Goal: Task Accomplishment & Management: Manage account settings

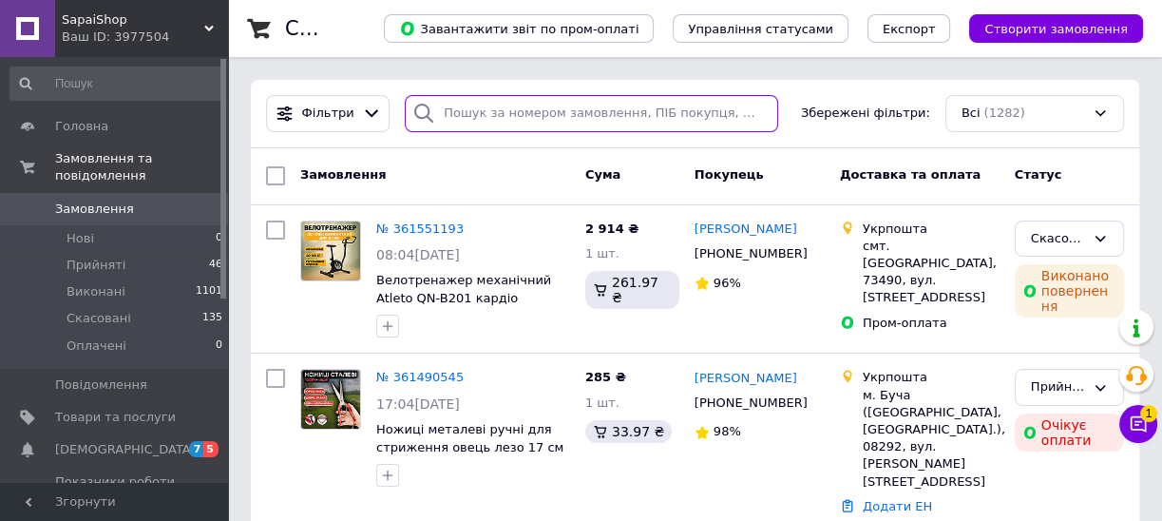
click at [580, 111] on input "search" at bounding box center [591, 113] width 372 height 37
paste input "ПЛШМ-1200"
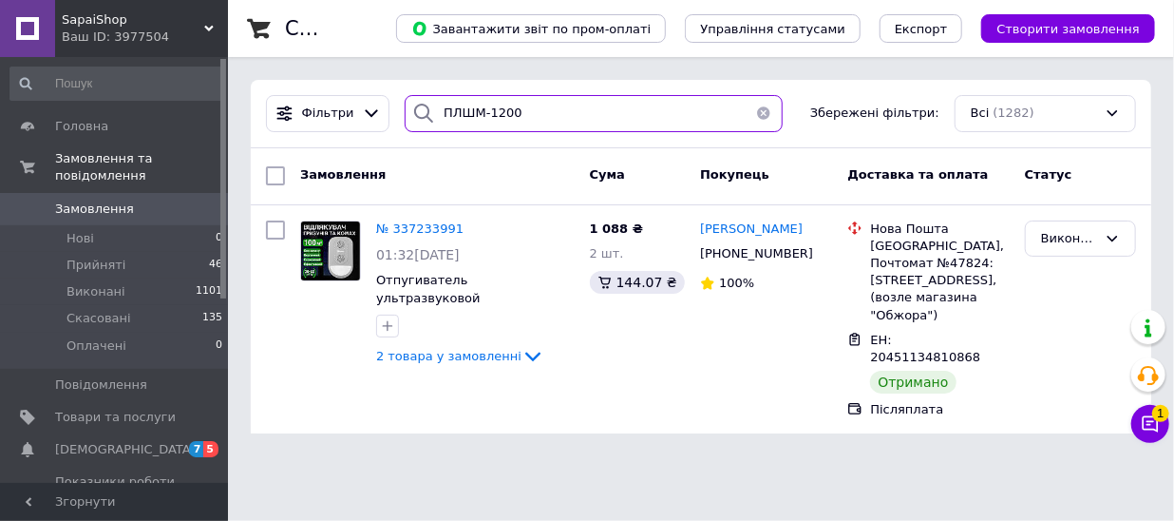
type input "ПЛШМ-1200"
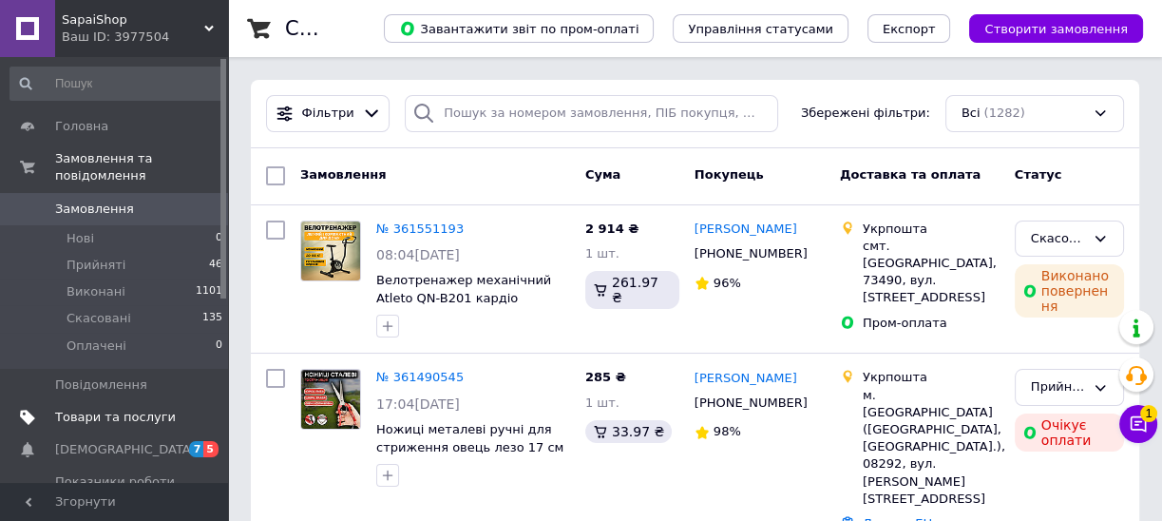
click at [77, 409] on span "Товари та послуги" at bounding box center [115, 417] width 121 height 17
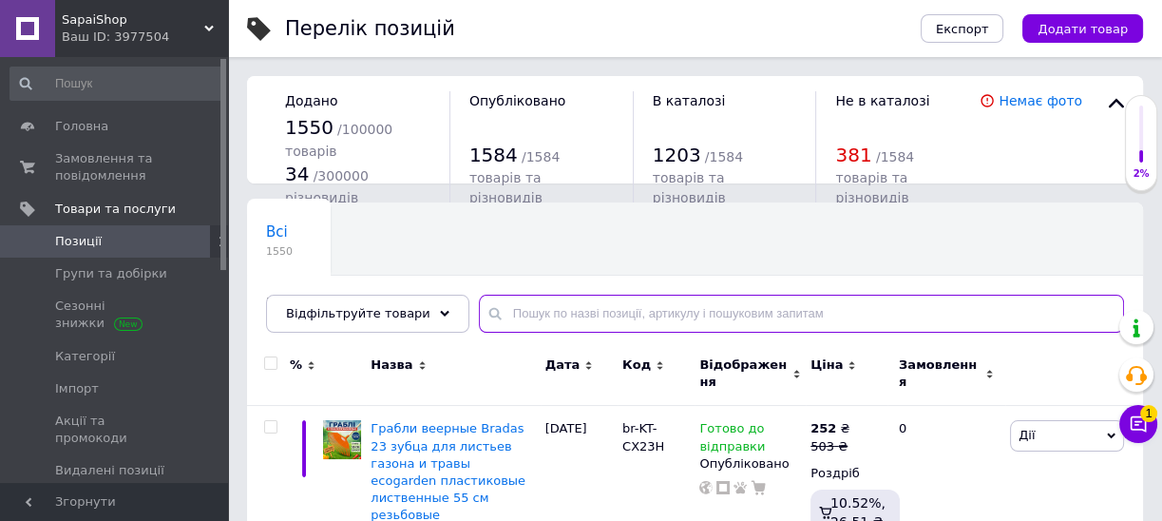
click at [522, 309] on input "text" at bounding box center [801, 314] width 645 height 38
paste input "Стрічкова шліфувальна машина"
type input "Стрічкова шліфувальна машина"
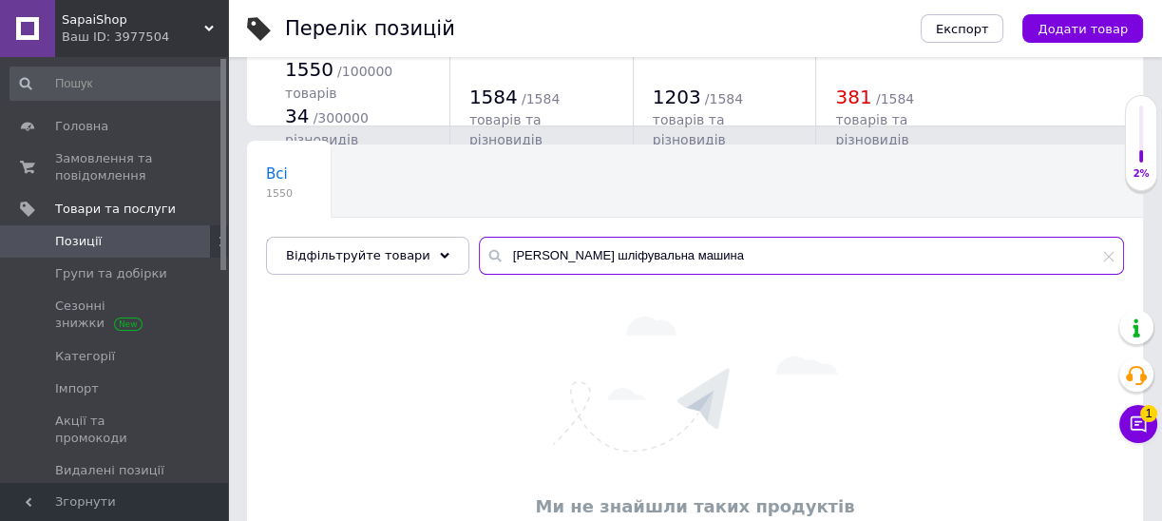
scroll to position [86, 0]
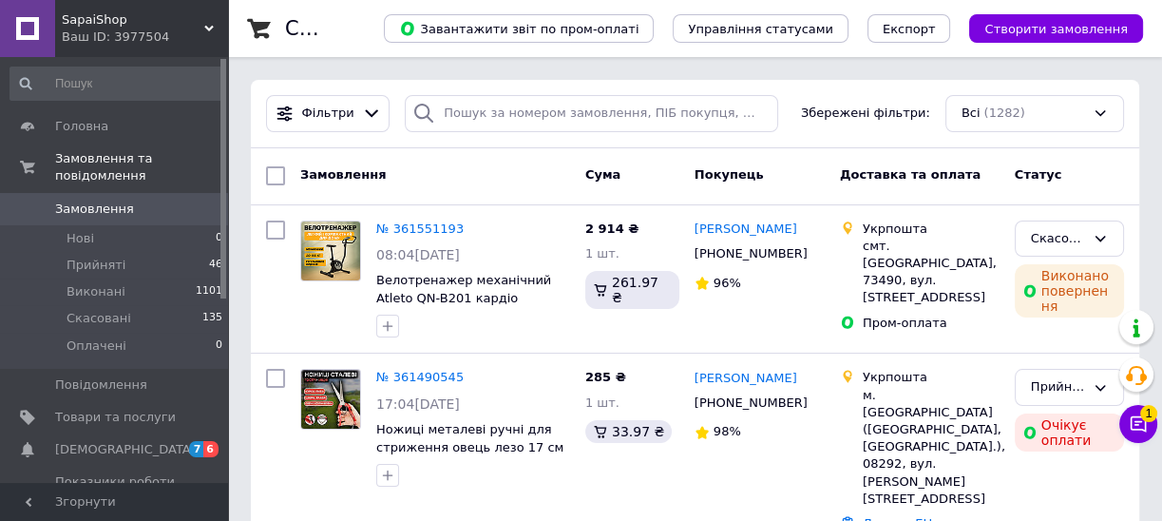
click at [130, 25] on span "SapaiShop" at bounding box center [133, 19] width 143 height 17
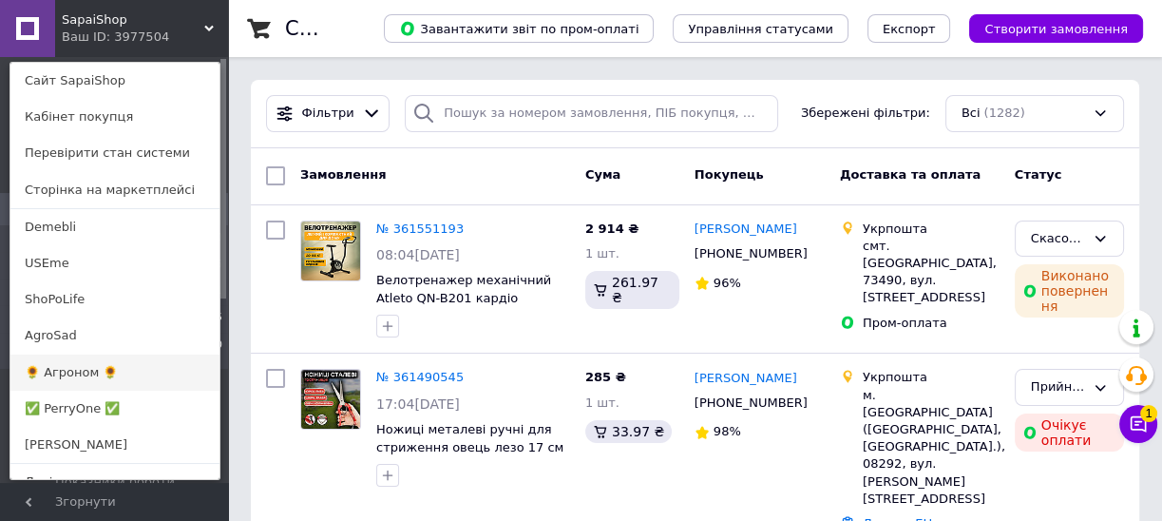
click at [97, 368] on link "🌻 Агроном 🌻" at bounding box center [114, 372] width 209 height 36
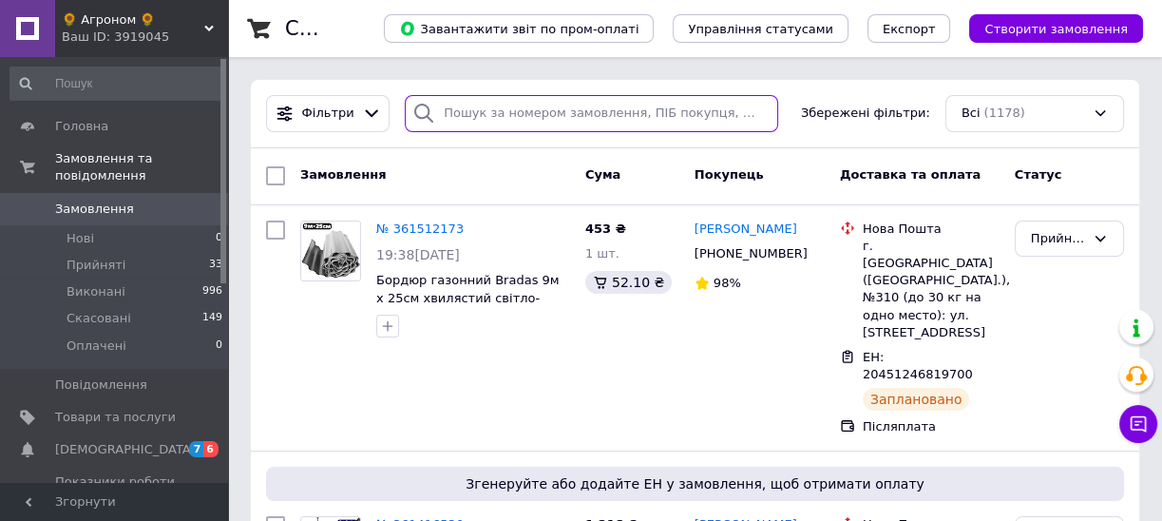
click at [463, 113] on input "search" at bounding box center [591, 113] width 372 height 37
paste input "361512173"
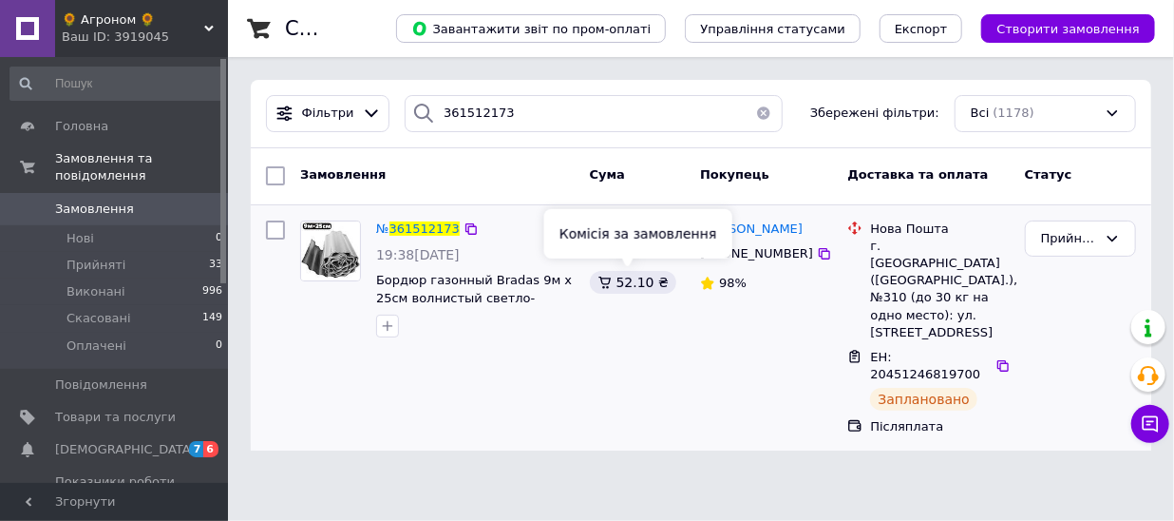
click at [631, 282] on div "52.10 ₴" at bounding box center [633, 282] width 86 height 23
copy div "52.10"
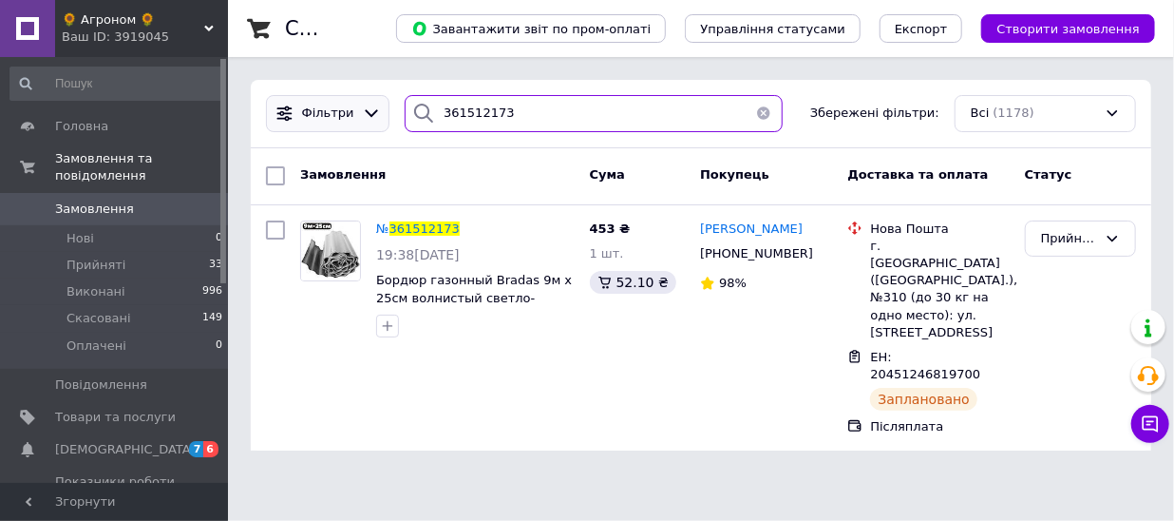
drag, startPoint x: 530, startPoint y: 117, endPoint x: 279, endPoint y: 115, distance: 250.8
click at [291, 117] on div "Фільтри 361512173 Збережені фільтри: Всі (1178)" at bounding box center [701, 113] width 886 height 37
paste input "44849"
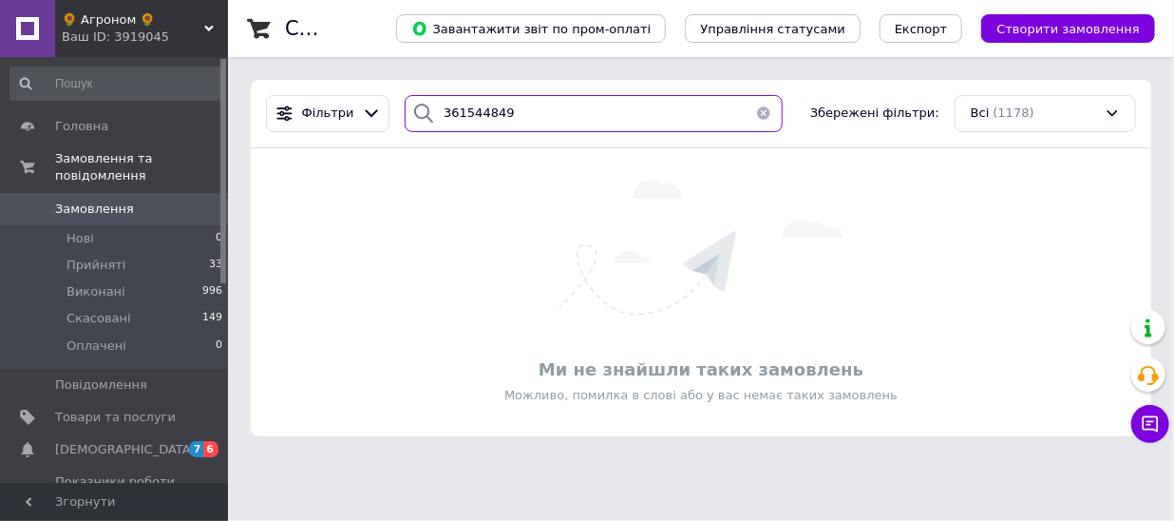
type input "361544849"
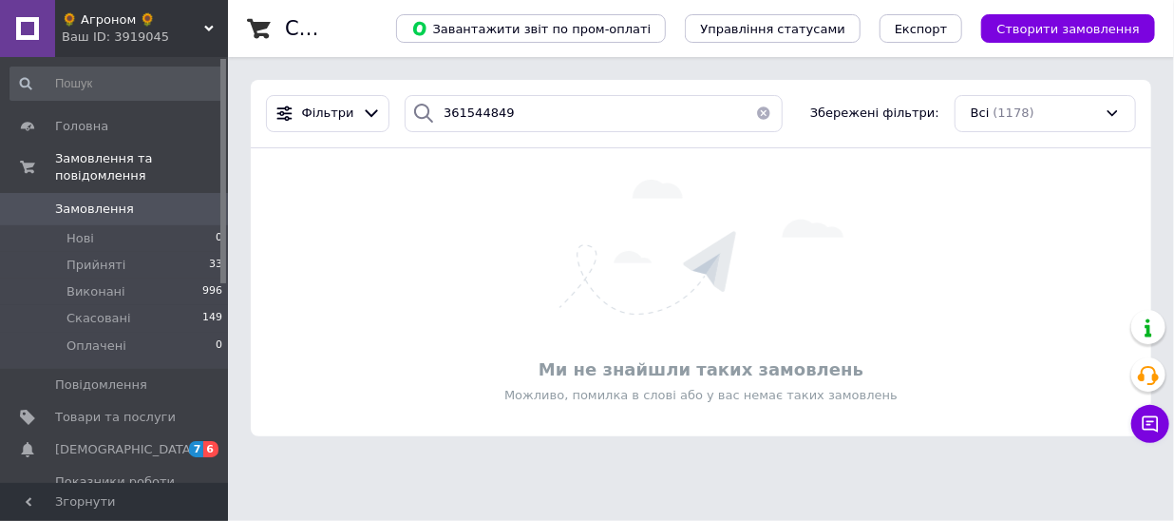
click at [141, 8] on div "🌻 Агроном 🌻 Ваш ID: 3919045" at bounding box center [141, 28] width 173 height 57
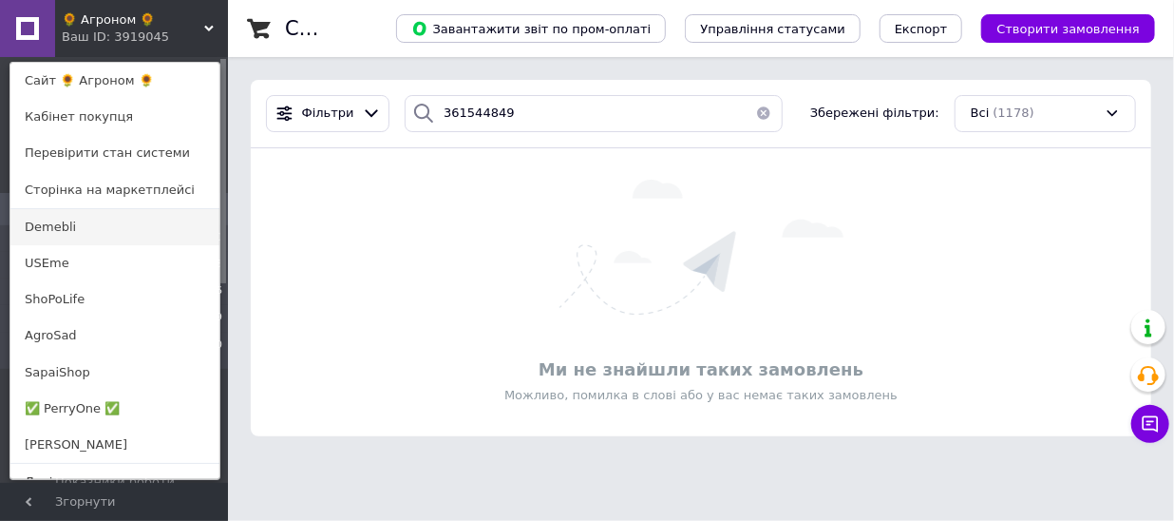
click at [86, 223] on link "Demebli" at bounding box center [114, 227] width 209 height 36
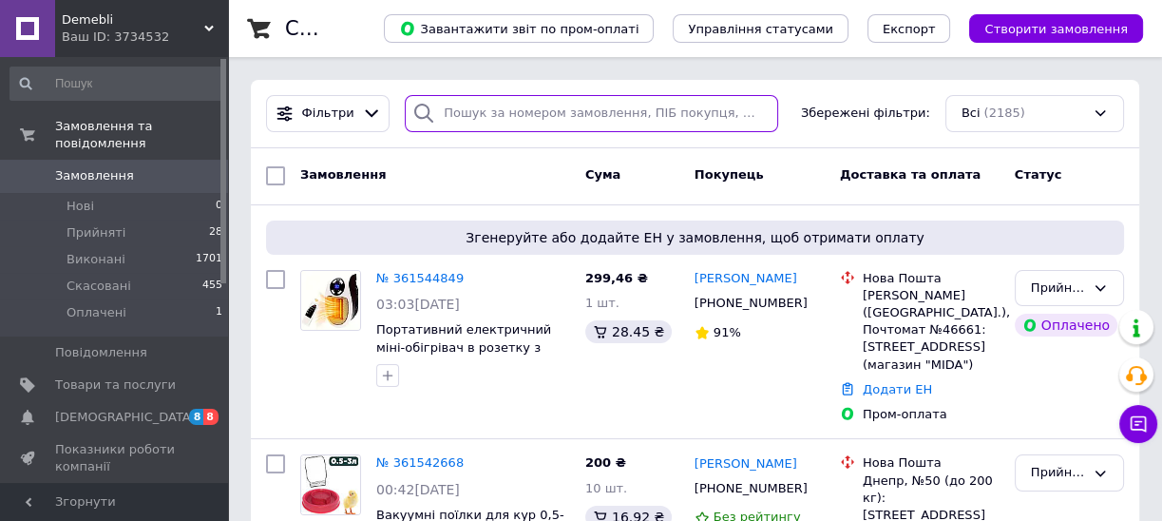
click at [519, 121] on input "search" at bounding box center [591, 113] width 372 height 37
paste input "361544849"
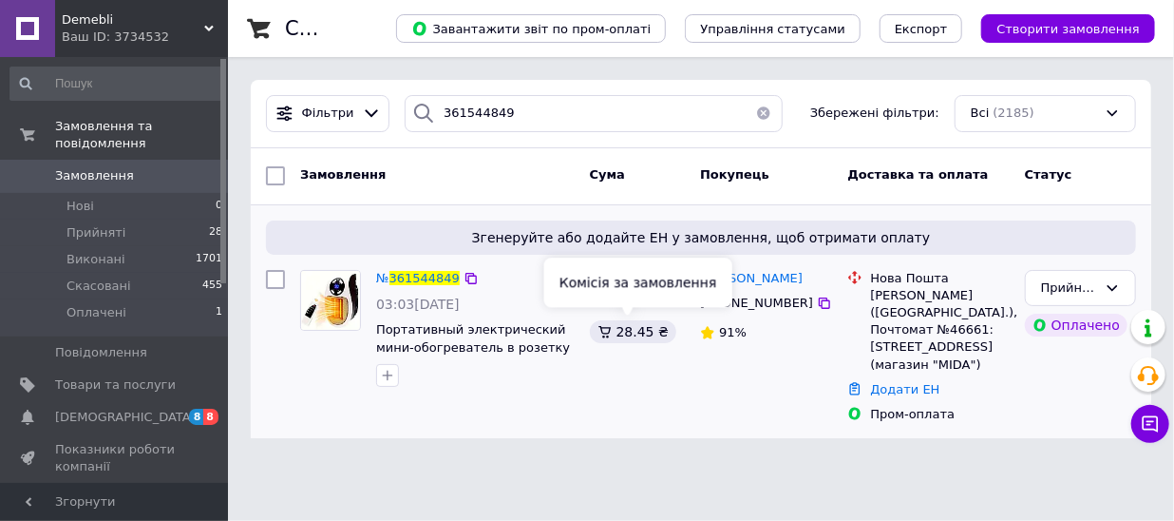
click at [619, 327] on div "28.45 ₴" at bounding box center [633, 331] width 86 height 23
copy div "28.45"
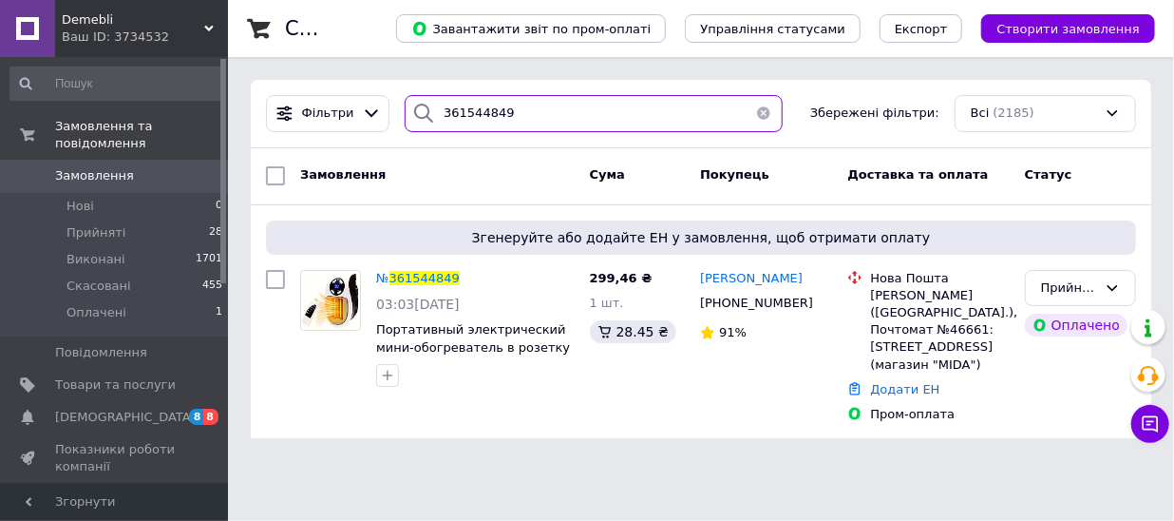
drag, startPoint x: 575, startPoint y: 113, endPoint x: 212, endPoint y: 93, distance: 363.5
click at [214, 94] on div "Demebli Ваш ID: 3734532 Сайт [PERSON_NAME] покупця Перевірити стан системи Стор…" at bounding box center [587, 230] width 1174 height 461
paste input "2668"
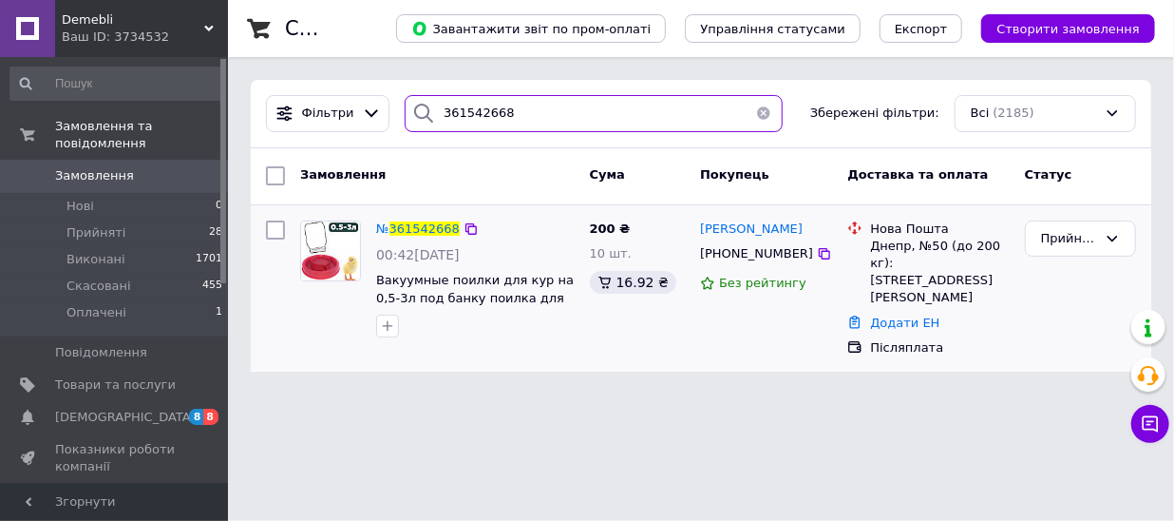
type input "361542668"
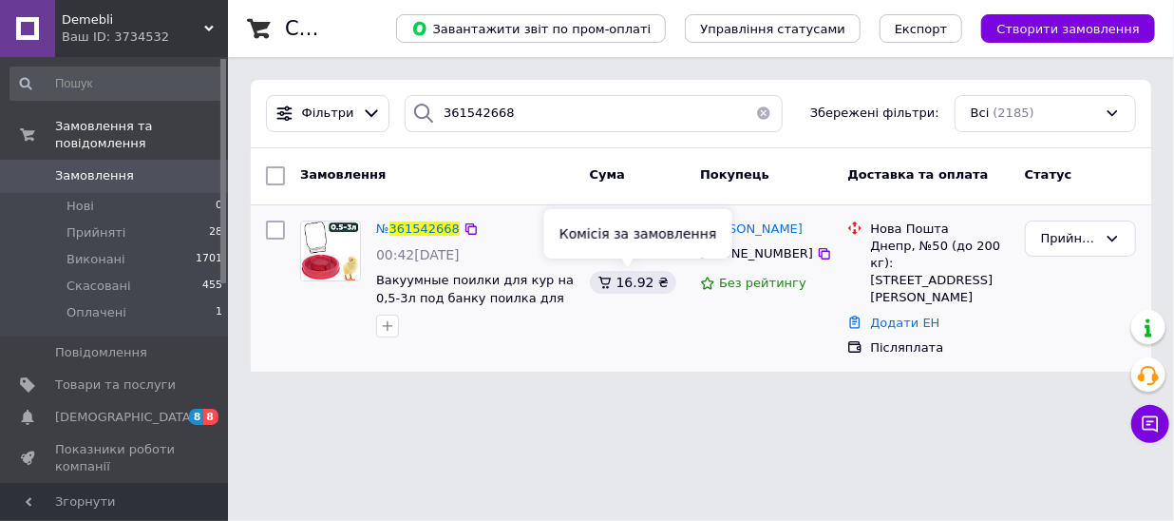
click at [633, 281] on div "16.92 ₴" at bounding box center [633, 282] width 86 height 23
copy div "16.92"
click at [142, 25] on span "Demebli" at bounding box center [133, 19] width 143 height 17
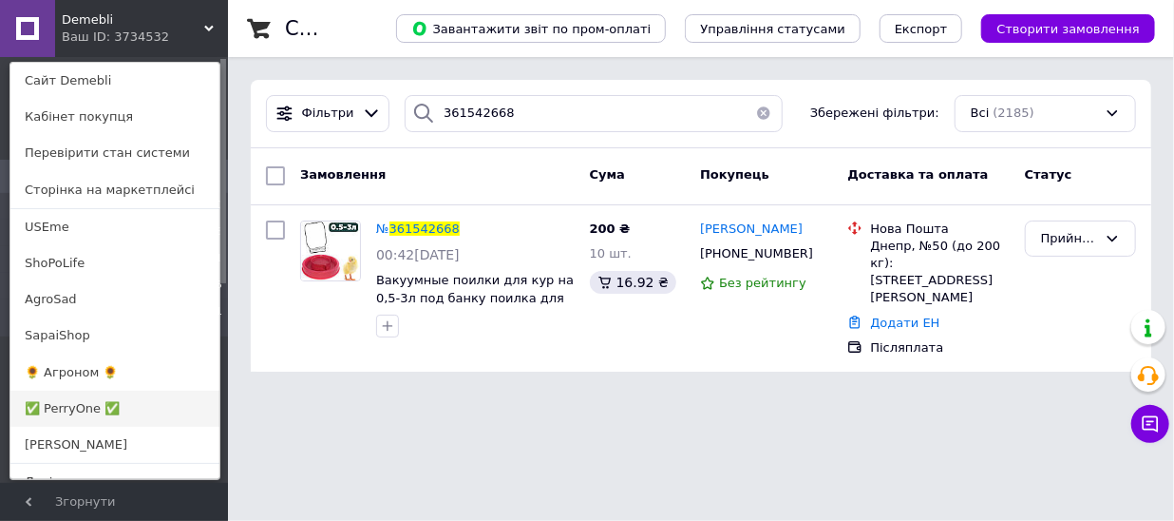
click at [96, 407] on link "✅ PerryOne ✅" at bounding box center [114, 409] width 209 height 36
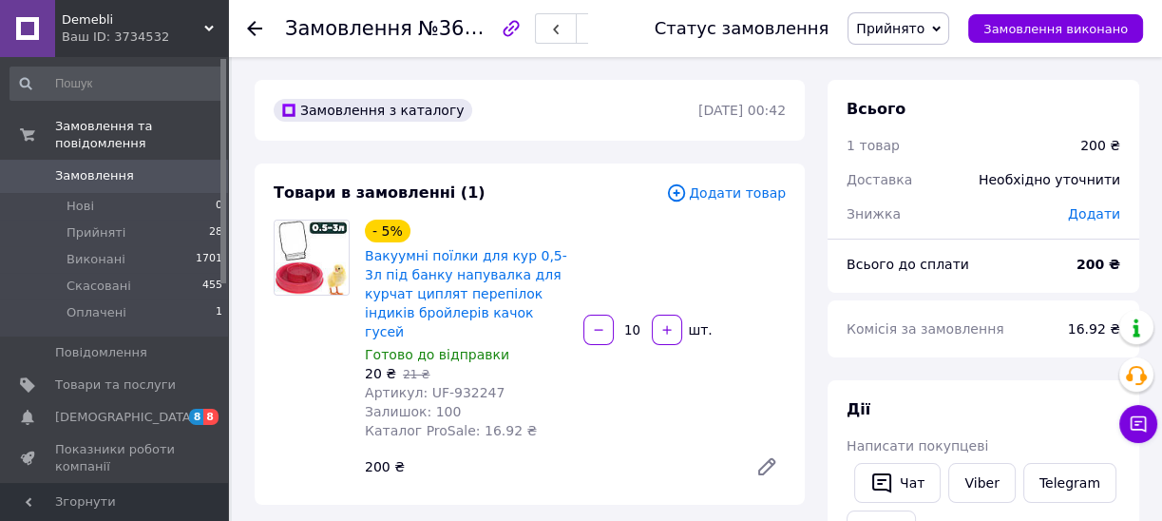
click at [620, 323] on input "10" at bounding box center [633, 330] width 30 height 14
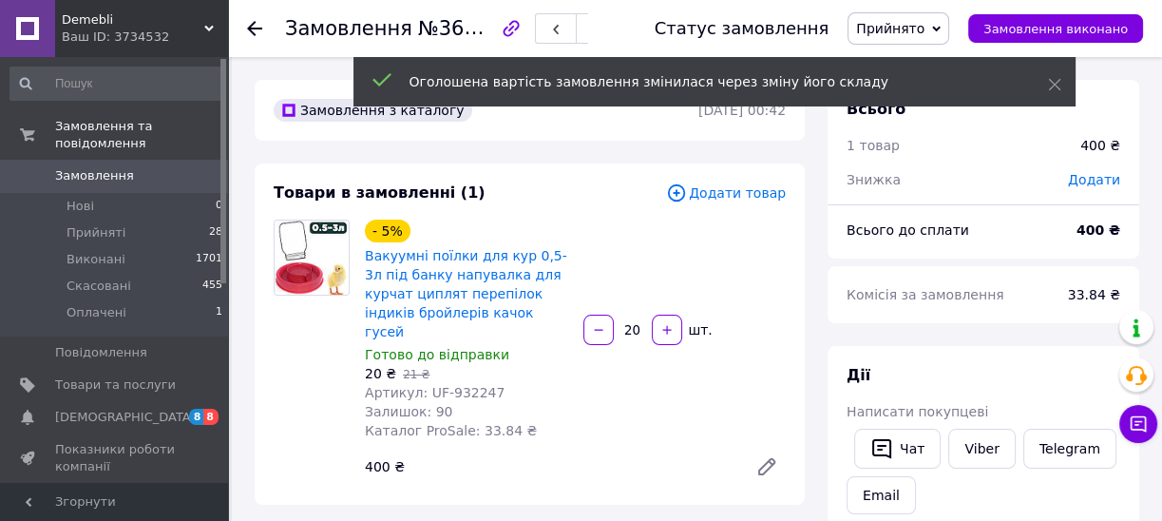
type input "20"
click at [482, 423] on span "Каталог ProSale: 33.84 ₴" at bounding box center [451, 430] width 172 height 15
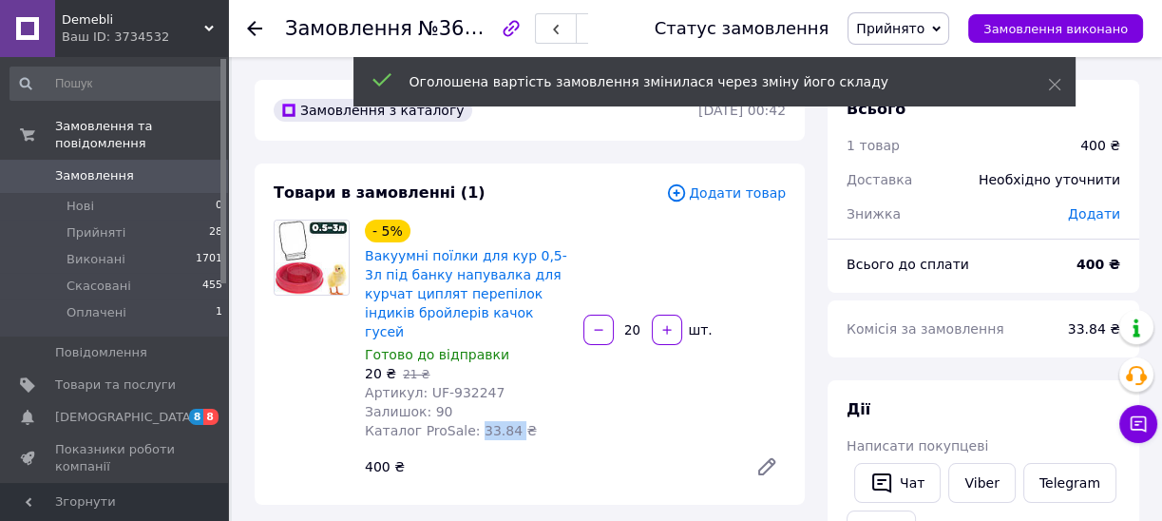
click at [482, 423] on span "Каталог ProSale: 33.84 ₴" at bounding box center [451, 430] width 172 height 15
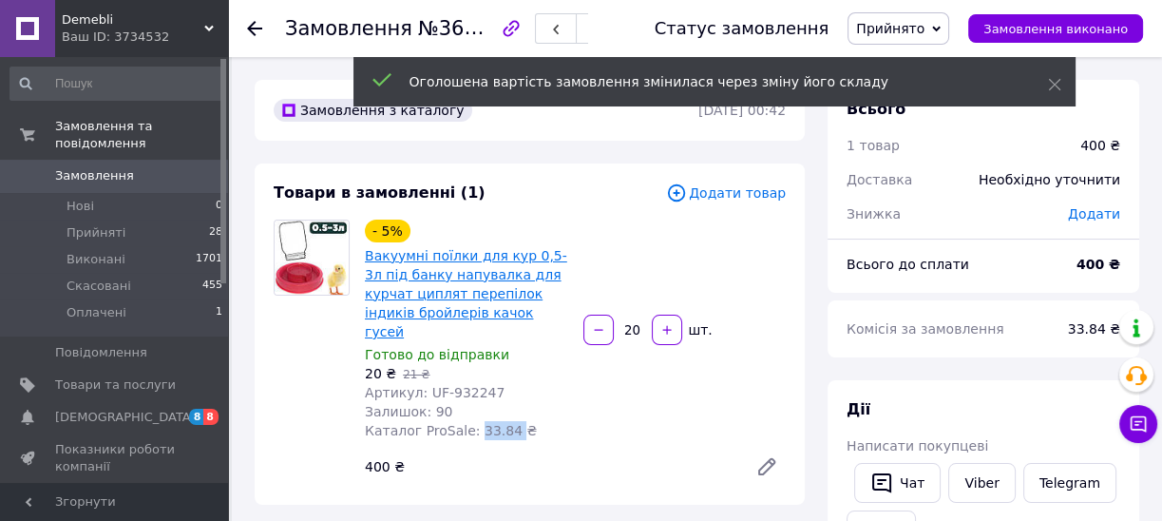
copy span "33.84"
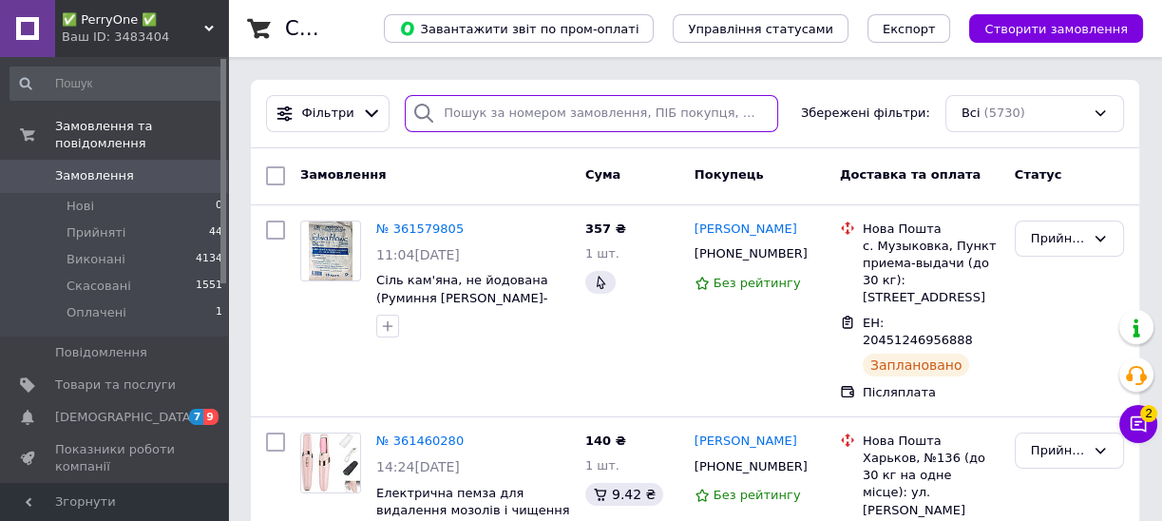
click at [504, 118] on input "search" at bounding box center [591, 113] width 372 height 37
paste input "361579805"
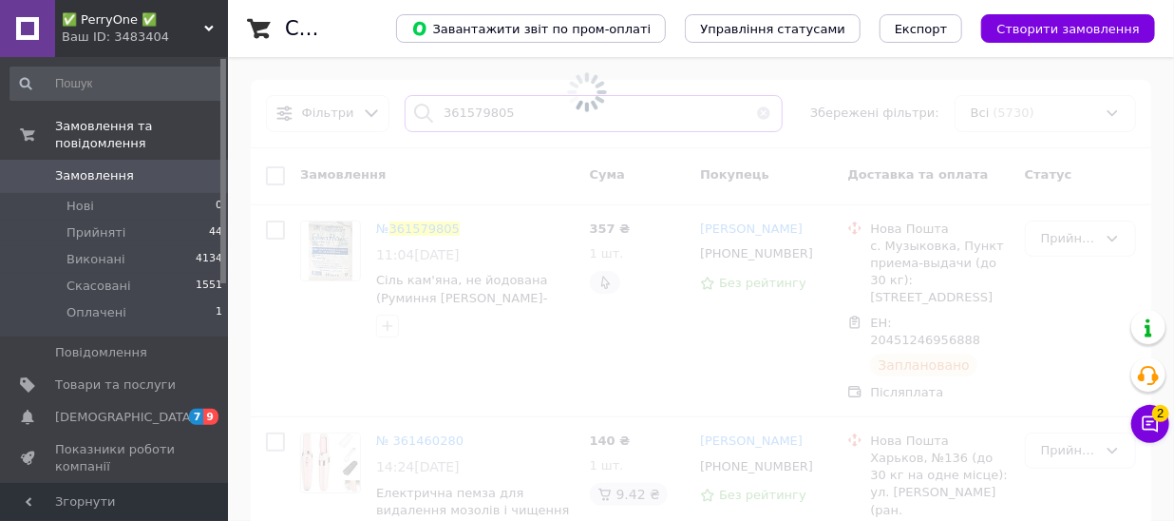
type input "361579805"
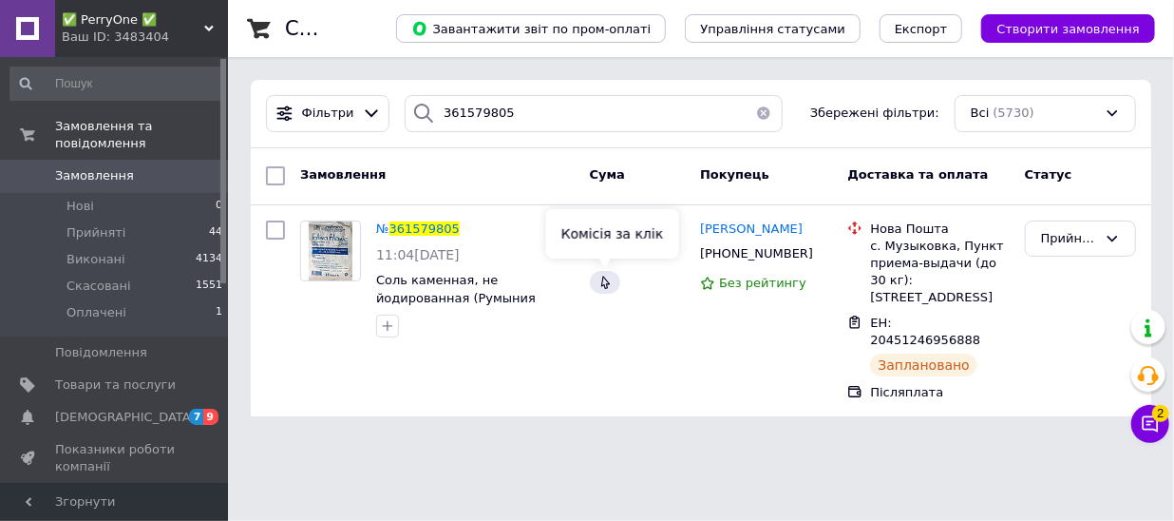
click at [600, 283] on icon at bounding box center [605, 282] width 15 height 15
click at [151, 17] on span "✅ PerryOne ✅" at bounding box center [133, 19] width 143 height 17
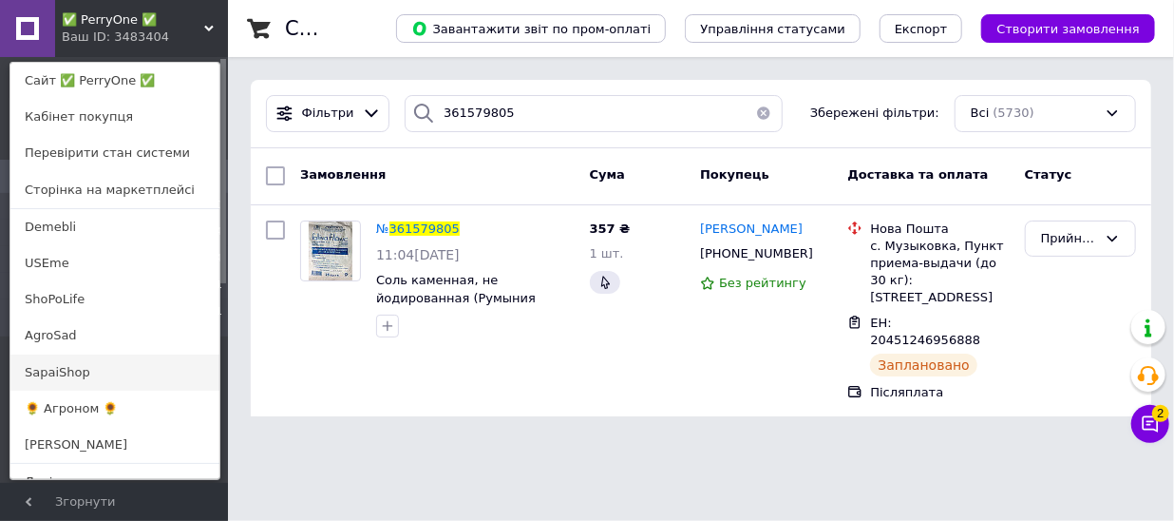
click at [103, 365] on link "SapaiShop" at bounding box center [114, 372] width 209 height 36
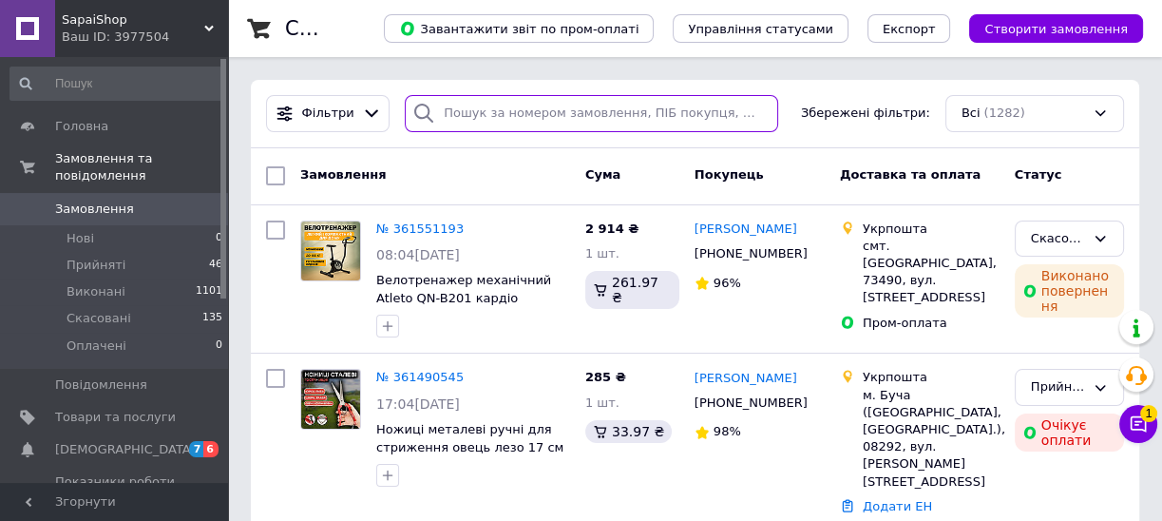
click at [535, 105] on input "search" at bounding box center [591, 113] width 372 height 37
paste input "361490545"
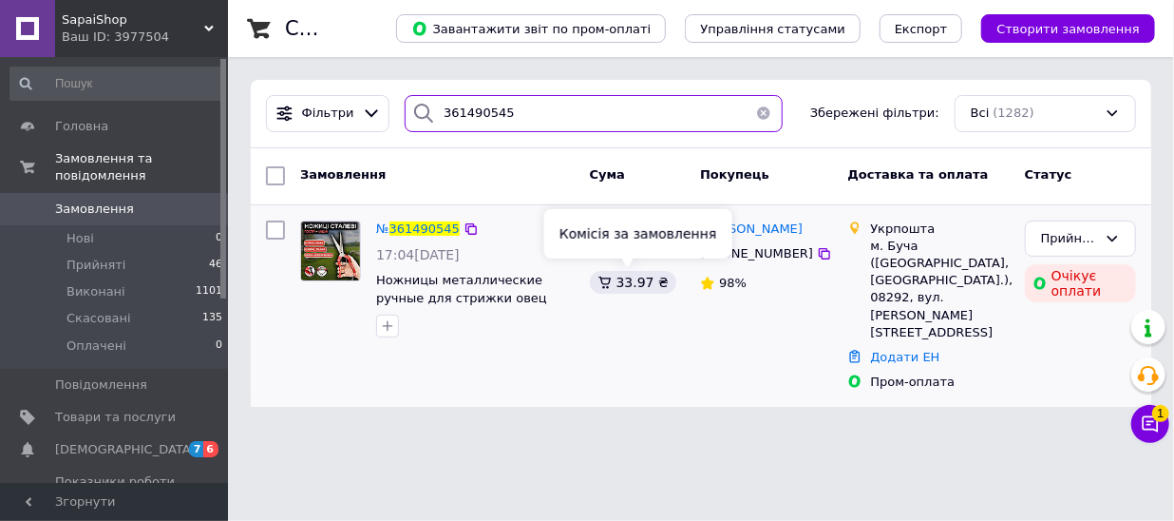
type input "361490545"
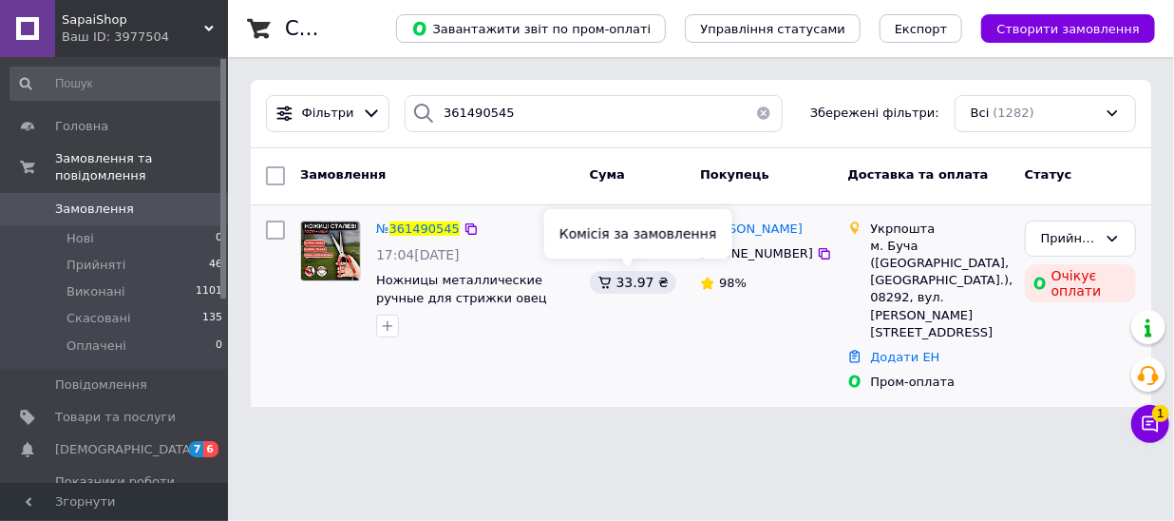
click at [627, 280] on div "33.97 ₴" at bounding box center [633, 282] width 86 height 23
copy div "33.97"
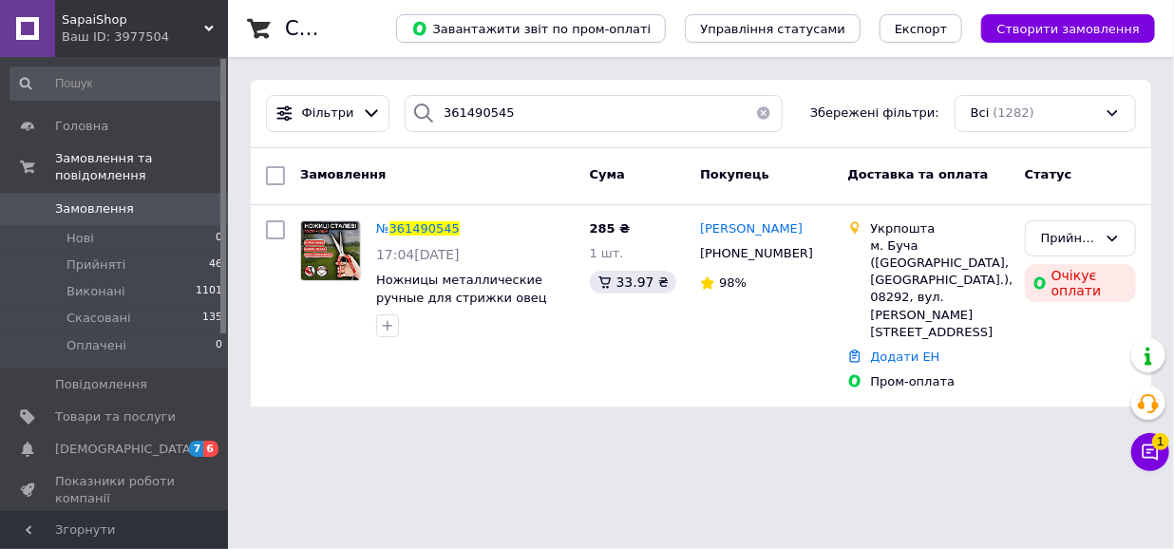
click at [161, 9] on div "SapaiShop Ваш ID: 3977504" at bounding box center [141, 28] width 173 height 57
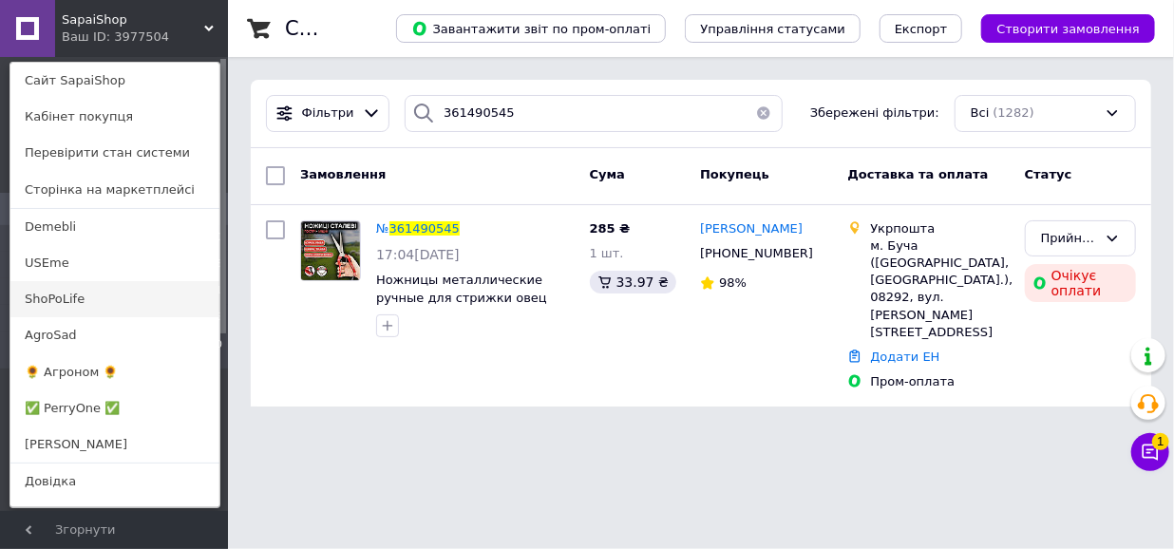
click at [101, 308] on link "ShoPoLife" at bounding box center [114, 299] width 209 height 36
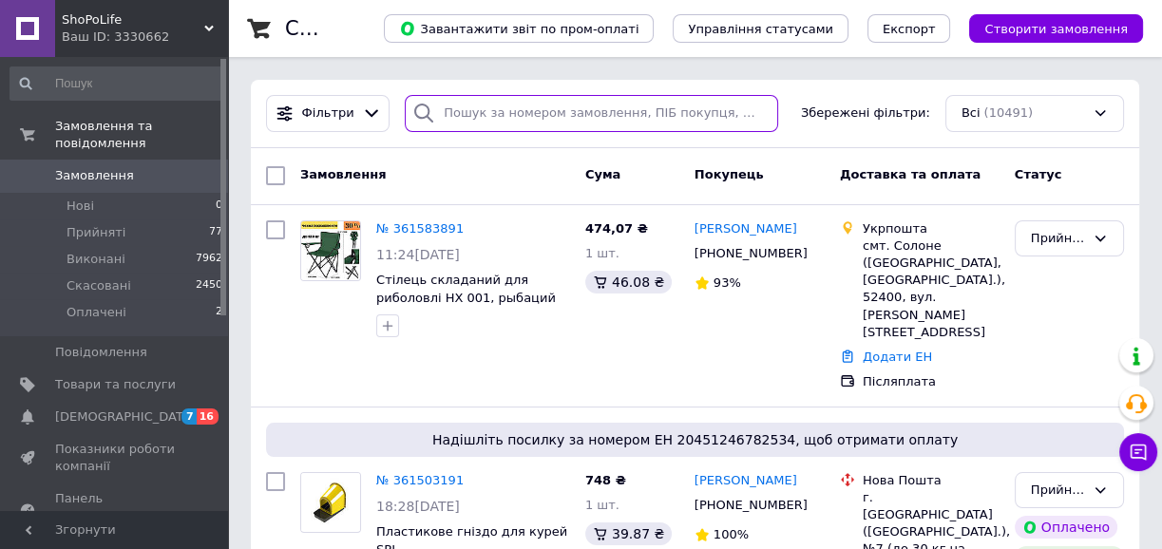
click at [506, 95] on input "search" at bounding box center [591, 113] width 372 height 37
paste input "361583891"
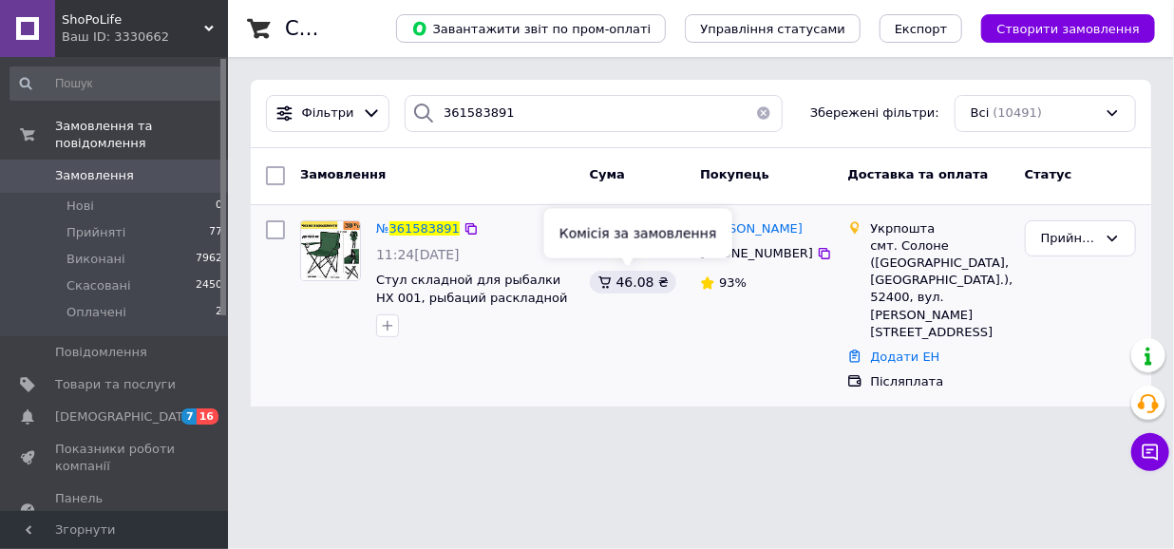
click at [620, 282] on div "46.08 ₴" at bounding box center [633, 282] width 86 height 23
copy div "46.08"
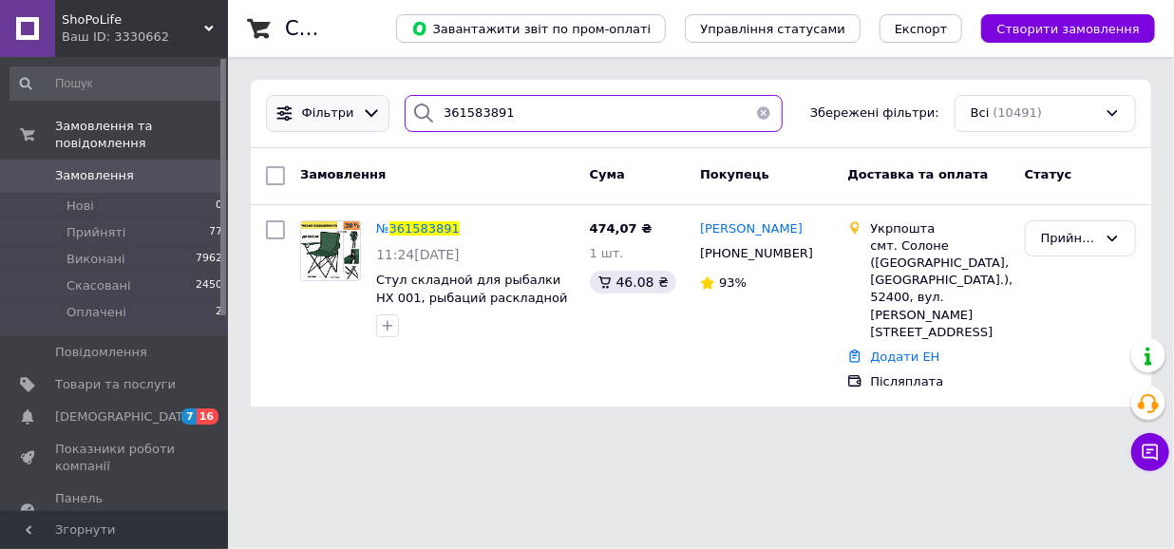
drag, startPoint x: 499, startPoint y: 101, endPoint x: 283, endPoint y: 103, distance: 215.7
click at [283, 103] on div "Фільтри 361583891 Збережені фільтри: Всі (10491)" at bounding box center [701, 113] width 886 height 37
paste input "031"
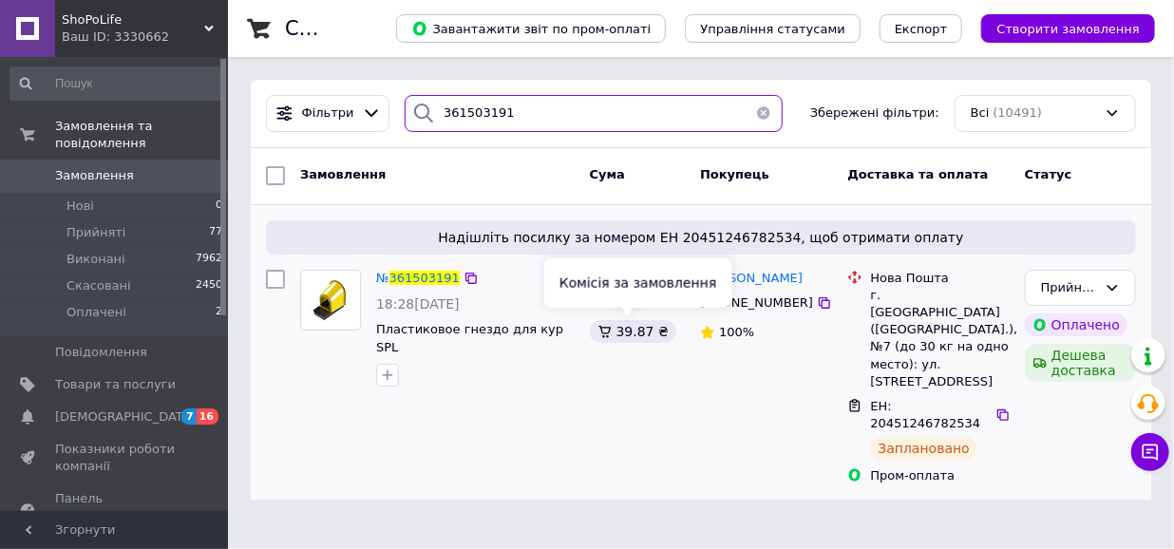
type input "361503191"
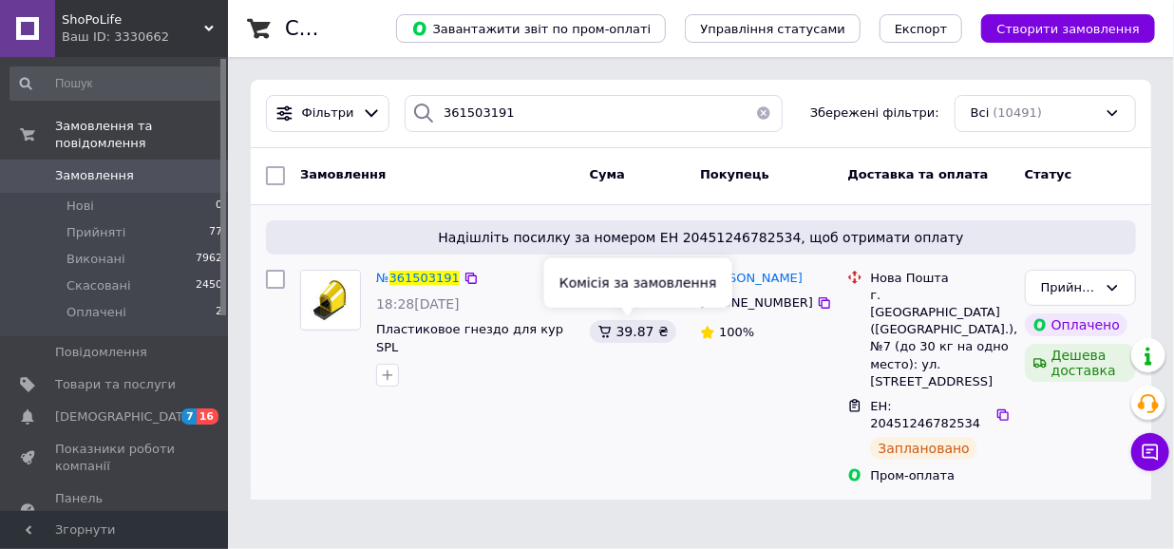
click at [629, 329] on div "39.87 ₴" at bounding box center [633, 331] width 86 height 23
copy div "39.87"
